Goal: Use online tool/utility

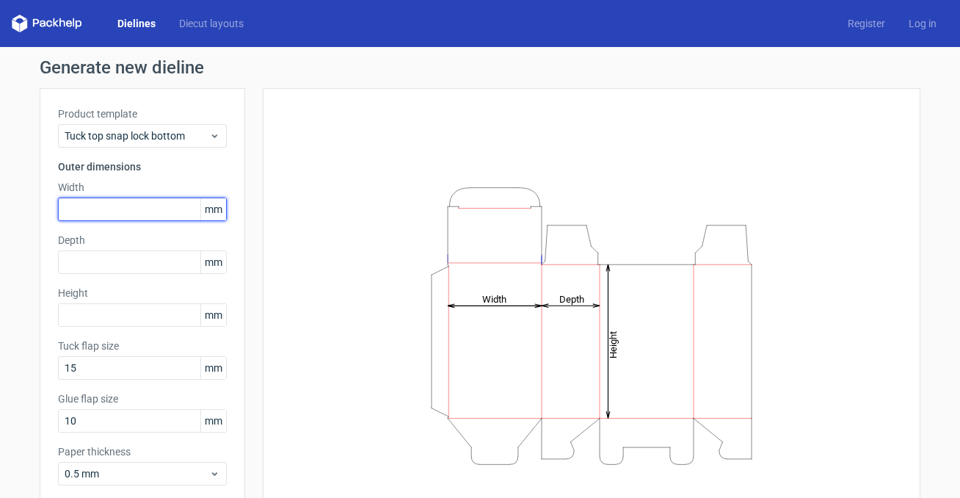
click at [159, 200] on input "text" at bounding box center [142, 208] width 169 height 23
type input "145"
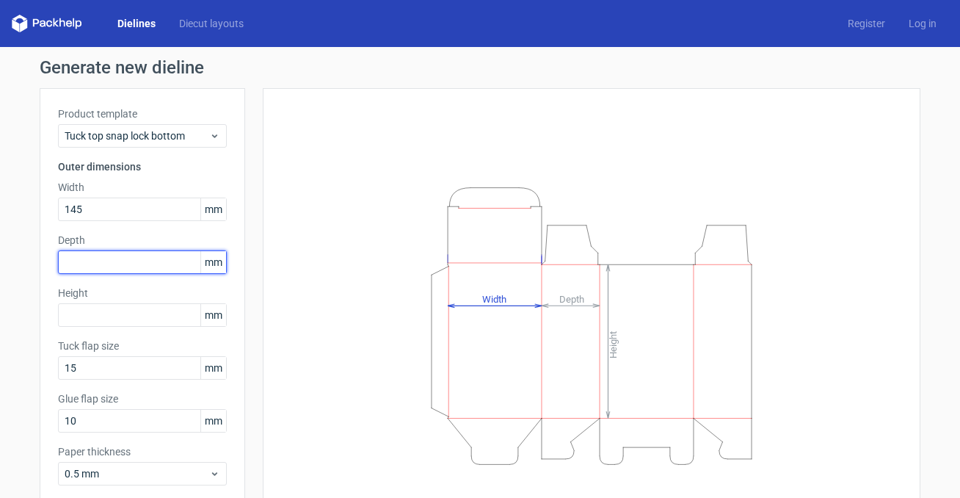
click at [115, 256] on input "text" at bounding box center [142, 261] width 169 height 23
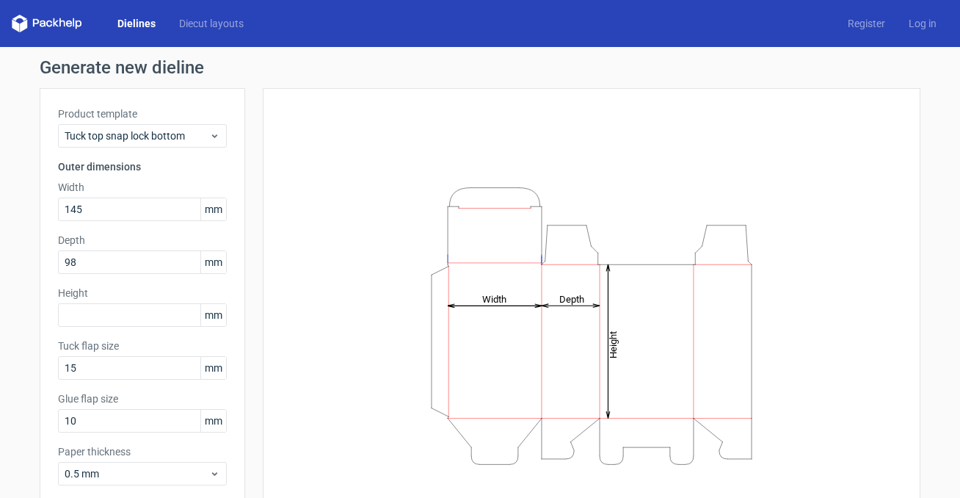
click at [119, 299] on label "Height" at bounding box center [142, 292] width 169 height 15
click at [73, 257] on input "98" at bounding box center [142, 261] width 169 height 23
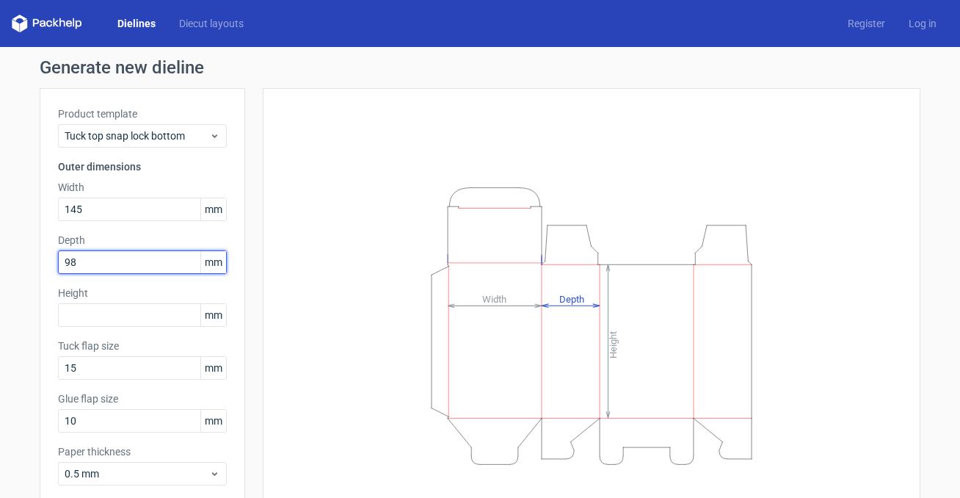
drag, startPoint x: 79, startPoint y: 258, endPoint x: 68, endPoint y: 260, distance: 11.1
click at [68, 260] on input "98" at bounding box center [142, 261] width 169 height 23
type input "99"
drag, startPoint x: 85, startPoint y: 264, endPoint x: 32, endPoint y: 264, distance: 53.6
click at [32, 264] on div "Generate new dieline Product template Tuck top snap lock bottom Outer dimension…" at bounding box center [480, 311] width 960 height 528
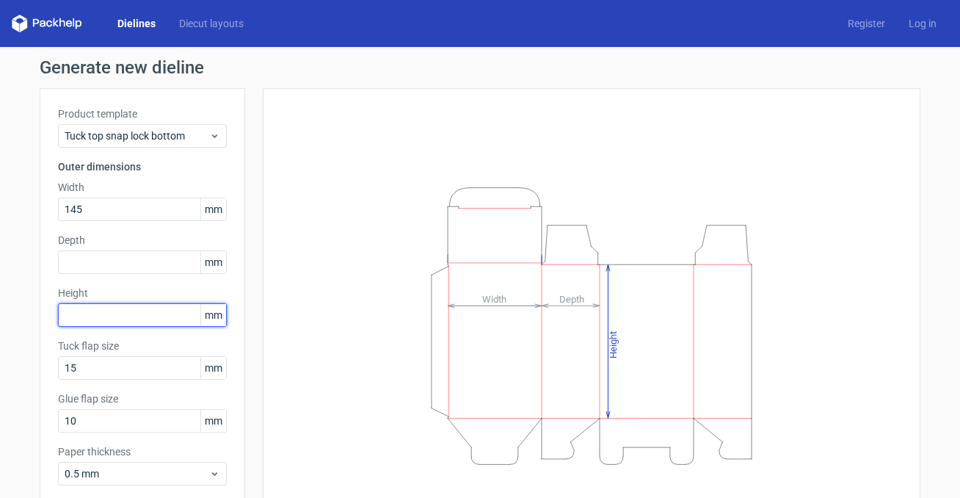
click at [90, 321] on input "text" at bounding box center [142, 314] width 169 height 23
click at [208, 203] on span "mm" at bounding box center [213, 209] width 26 height 22
click at [89, 319] on input "text" at bounding box center [142, 314] width 169 height 23
type input "98"
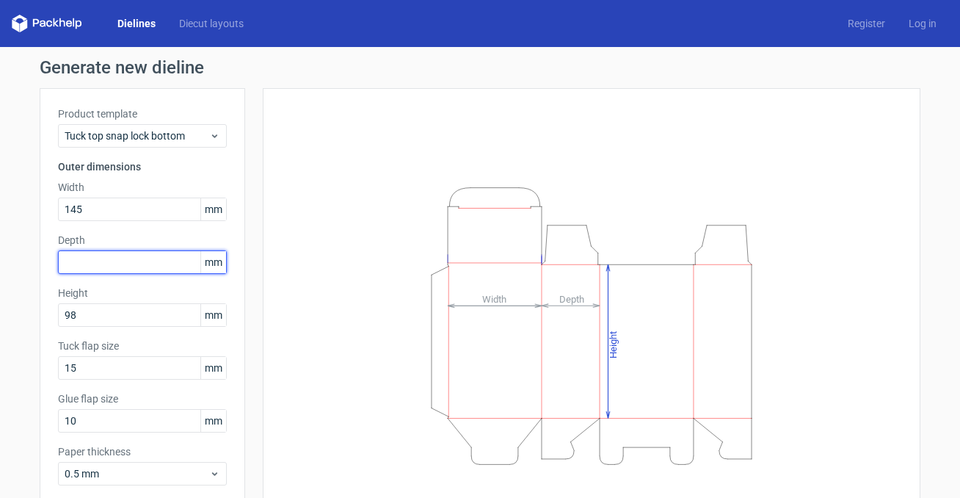
click at [84, 272] on input "text" at bounding box center [142, 261] width 169 height 23
click at [149, 299] on div "Product template Tuck top snap lock bottom Outer dimensions Width 145 mm Depth …" at bounding box center [142, 301] width 205 height 427
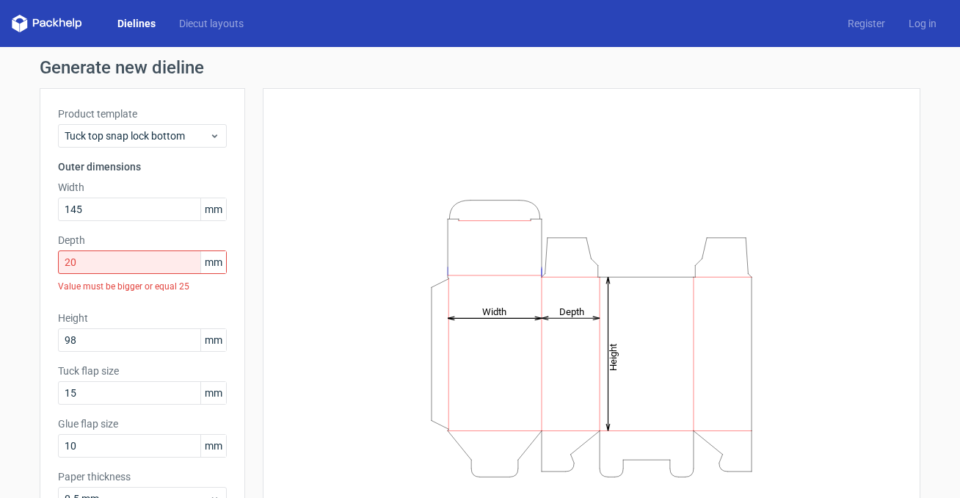
click at [150, 324] on label "Height" at bounding box center [142, 317] width 169 height 15
click at [101, 265] on input "20" at bounding box center [142, 261] width 169 height 23
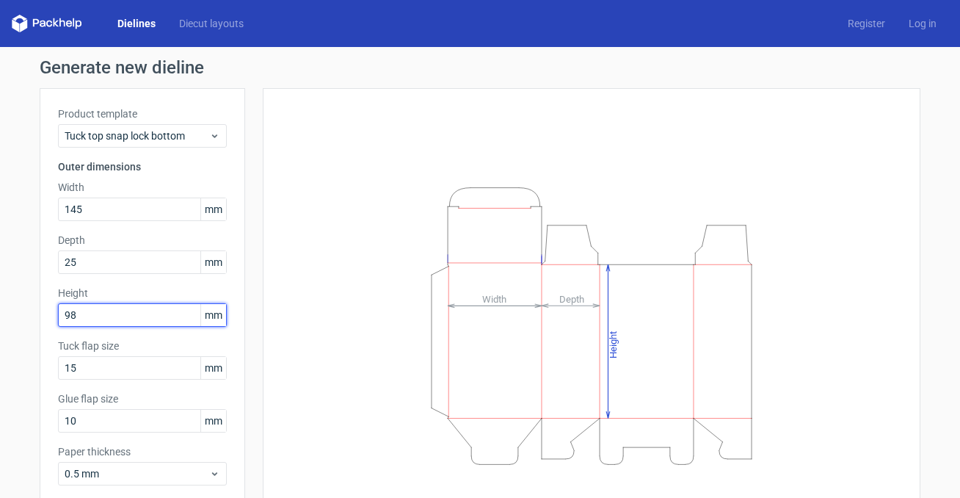
click at [141, 322] on input "98" at bounding box center [142, 314] width 169 height 23
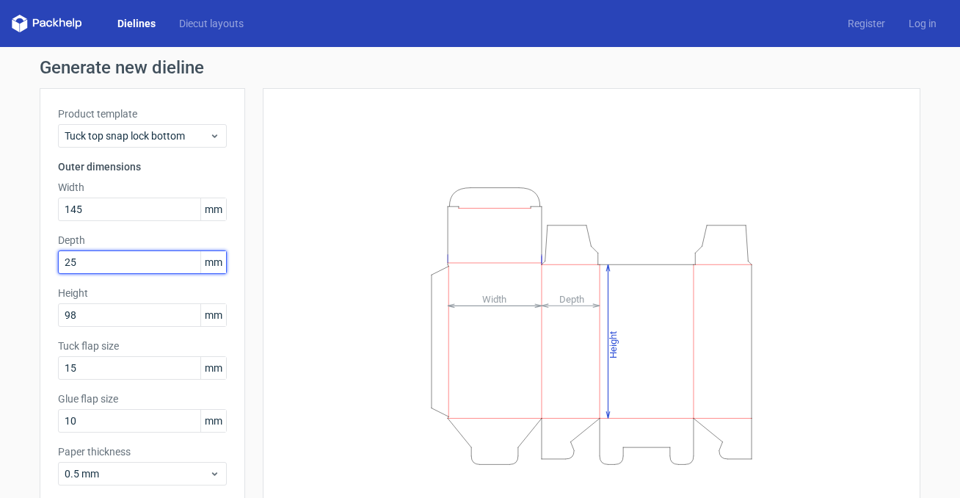
click at [92, 258] on input "25" at bounding box center [142, 261] width 169 height 23
type input "2"
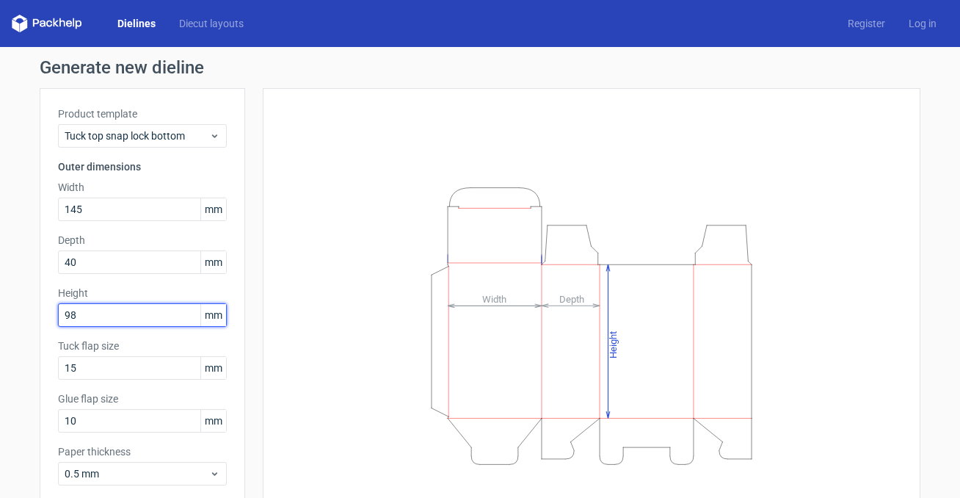
click at [95, 310] on input "98" at bounding box center [142, 314] width 169 height 23
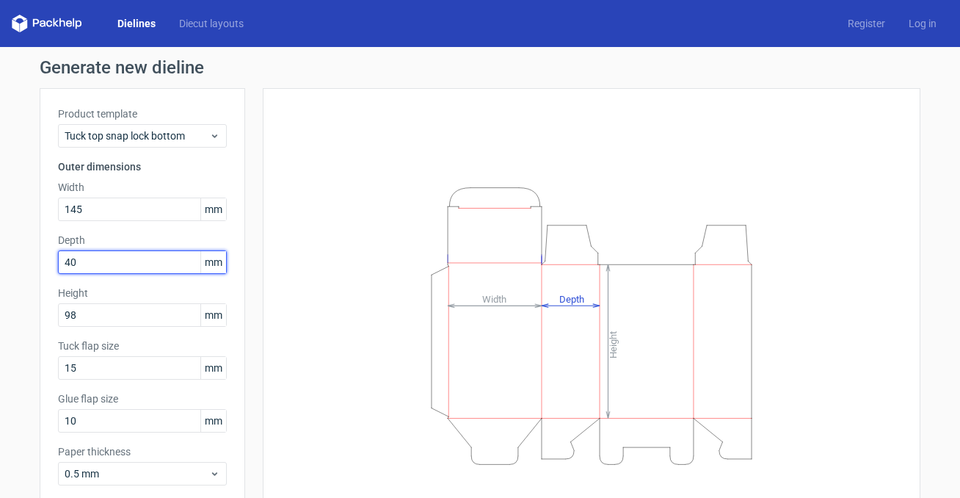
click at [107, 255] on input "40" at bounding box center [142, 261] width 169 height 23
click at [106, 258] on input "40" at bounding box center [142, 261] width 169 height 23
click at [106, 257] on input "40" at bounding box center [142, 261] width 169 height 23
type input "25"
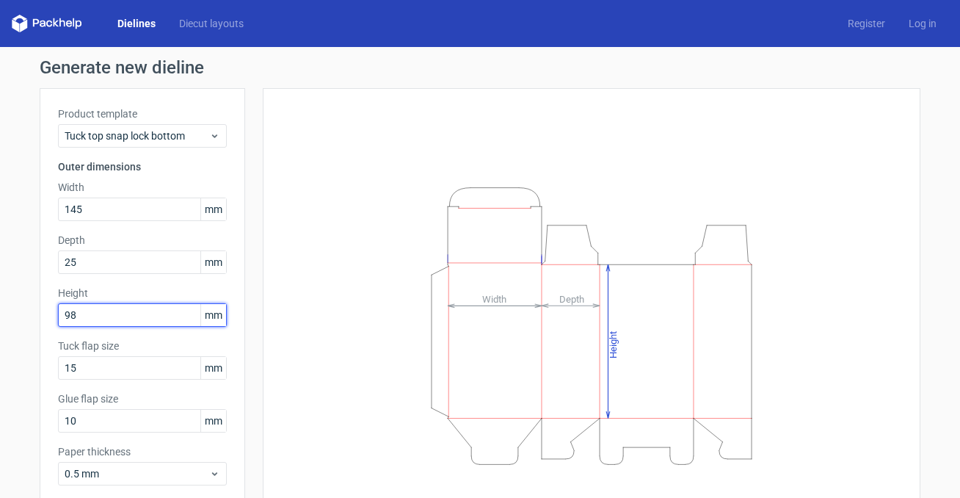
click at [160, 319] on input "98" at bounding box center [142, 314] width 169 height 23
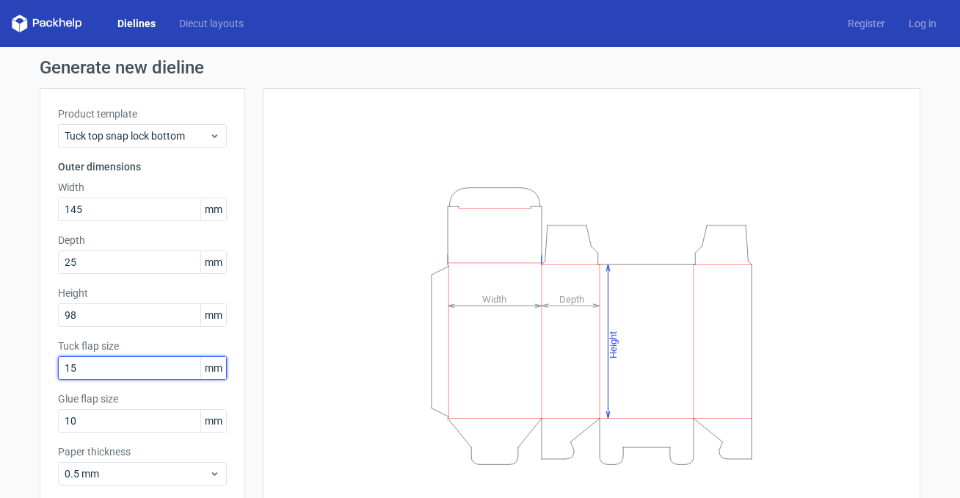
click at [148, 356] on input "15" at bounding box center [142, 367] width 169 height 23
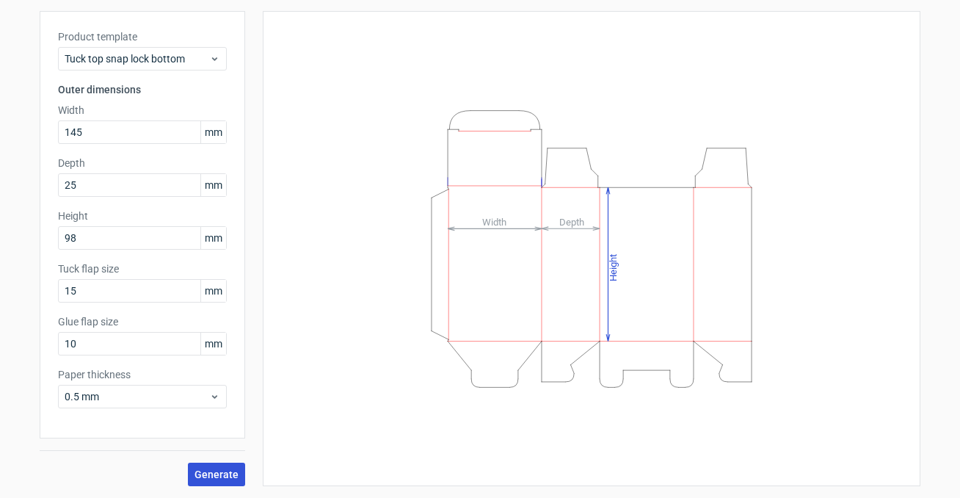
click at [222, 467] on button "Generate" at bounding box center [216, 473] width 57 height 23
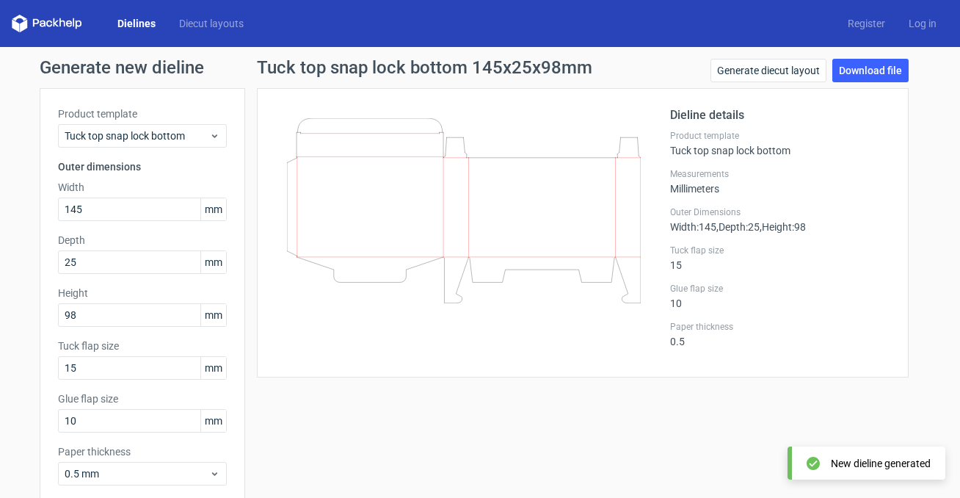
drag, startPoint x: 541, startPoint y: 200, endPoint x: 534, endPoint y: 294, distance: 94.2
click at [536, 294] on icon at bounding box center [464, 210] width 354 height 185
